Goal: Task Accomplishment & Management: Use online tool/utility

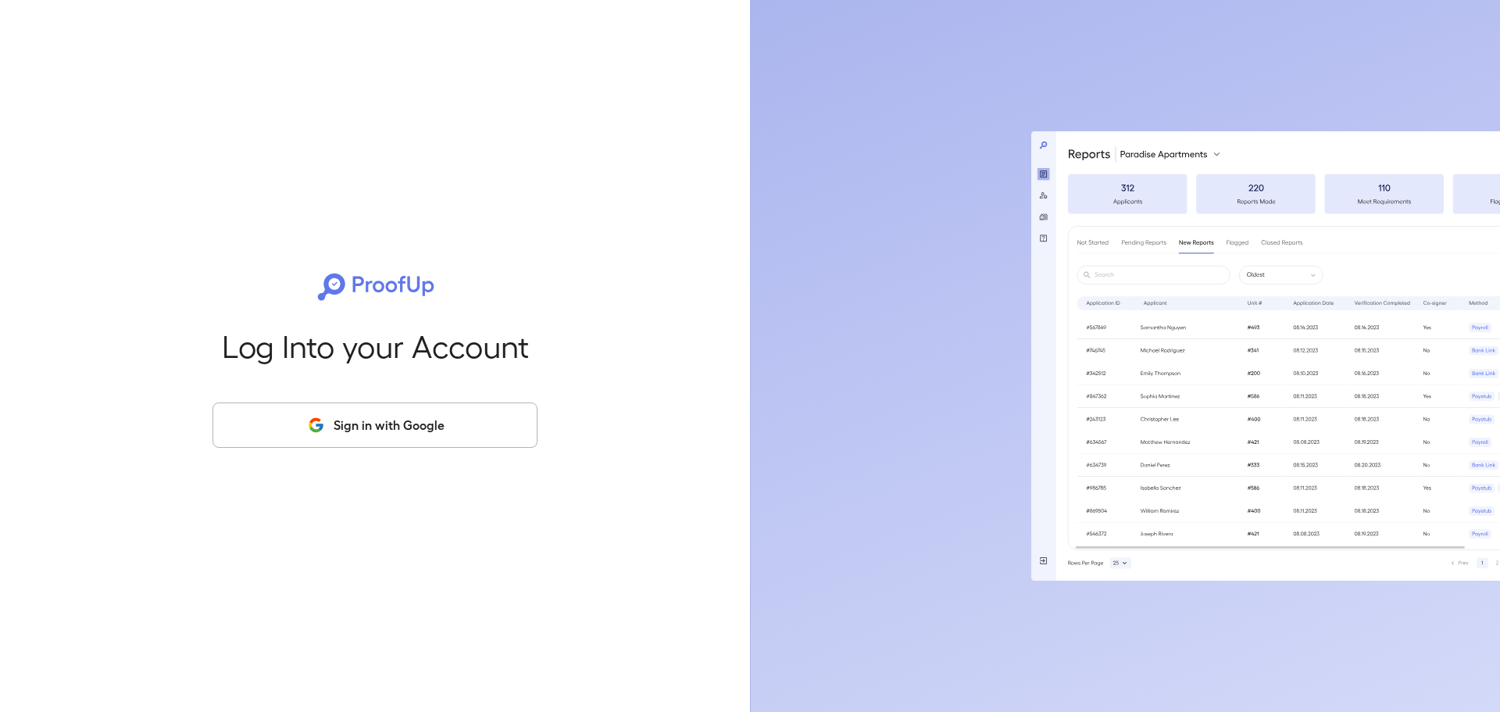
click at [476, 428] on button "Sign in with Google" at bounding box center [375, 424] width 325 height 45
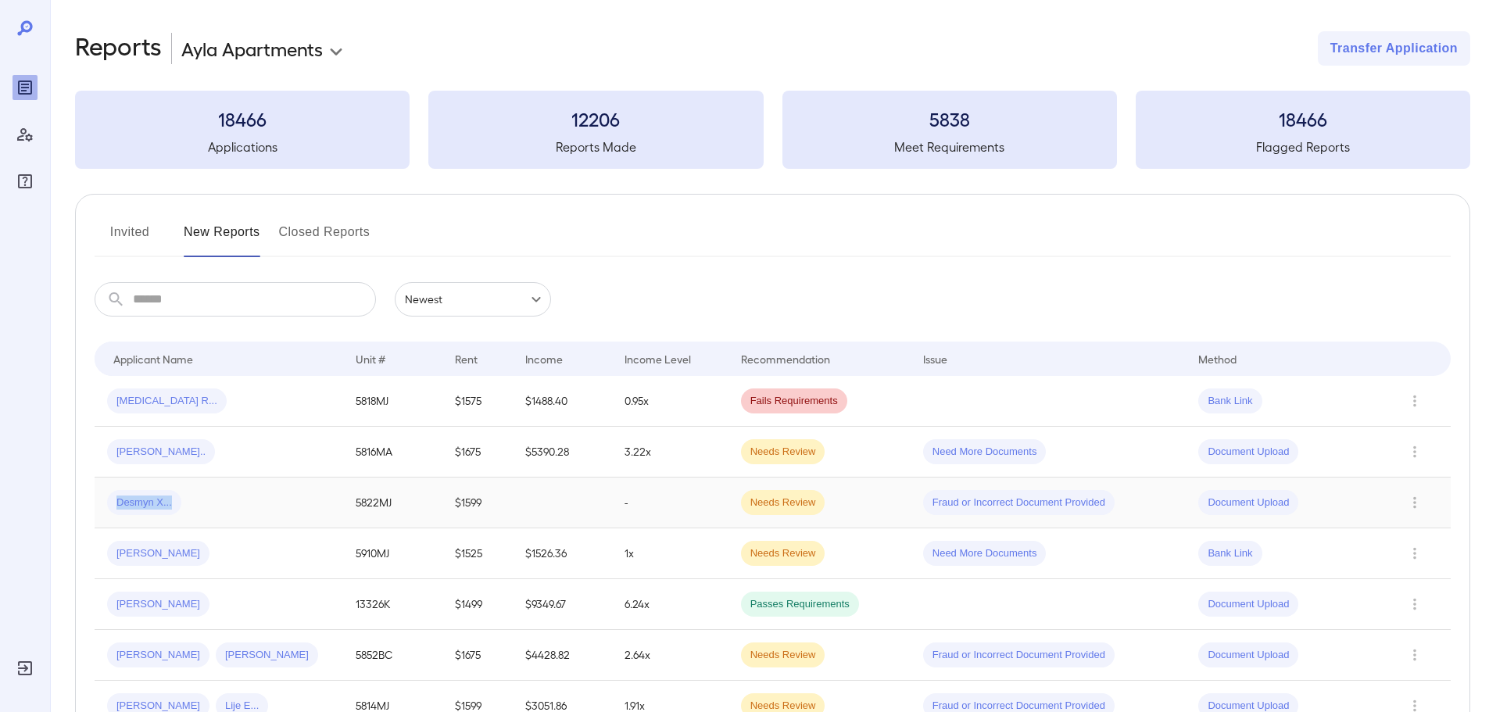
drag, startPoint x: 188, startPoint y: 508, endPoint x: 113, endPoint y: 509, distance: 74.2
click at [113, 509] on div "Desmyn X..." at bounding box center [218, 502] width 223 height 25
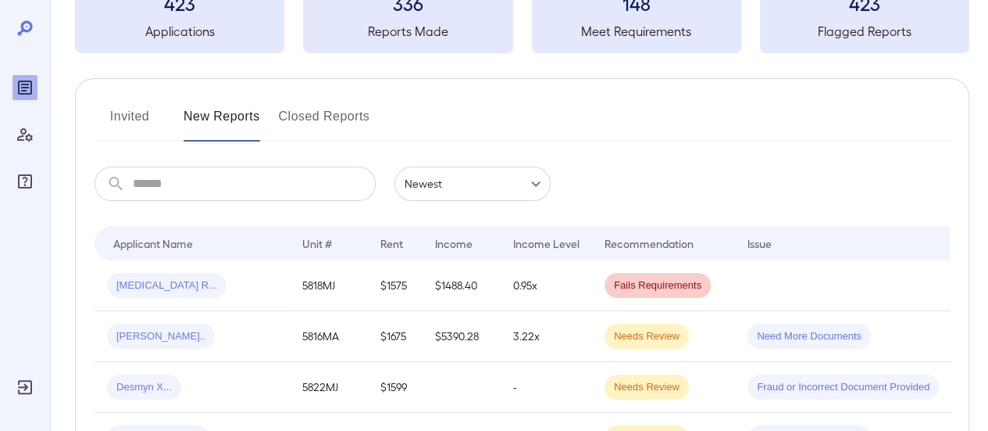
scroll to position [234, 0]
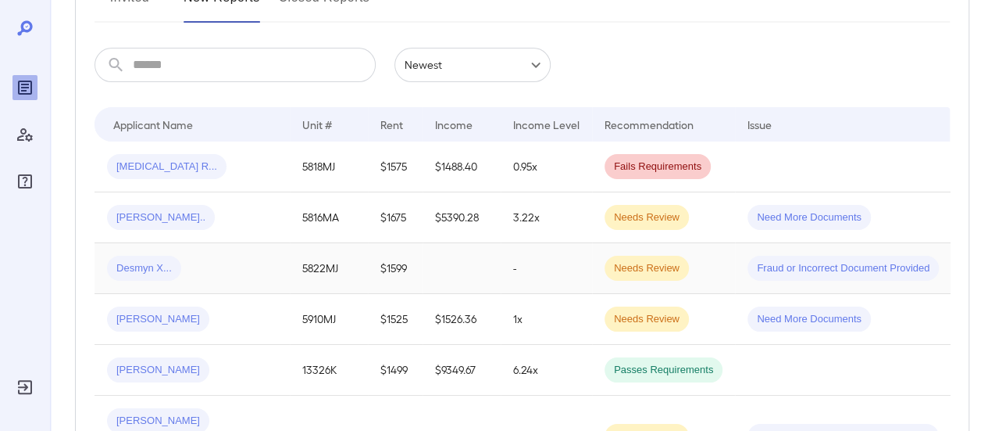
click at [646, 266] on span "Needs Review" at bounding box center [647, 268] width 84 height 15
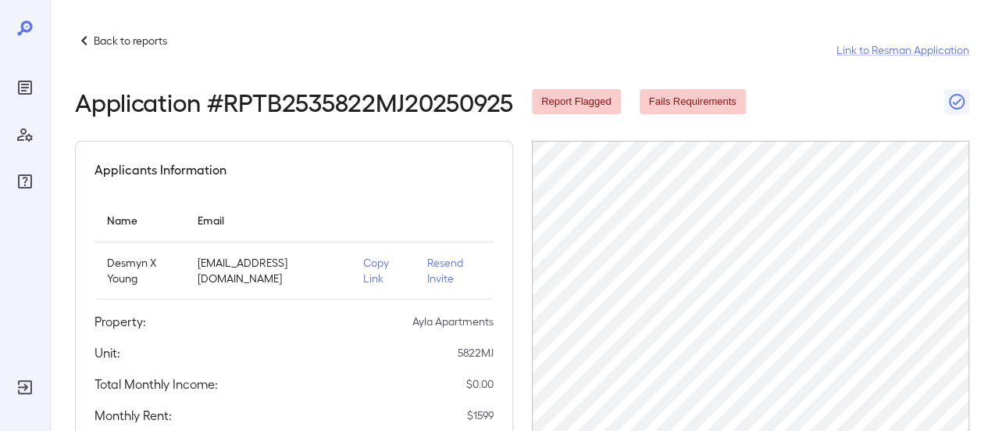
scroll to position [78, 0]
